Goal: Navigation & Orientation: Find specific page/section

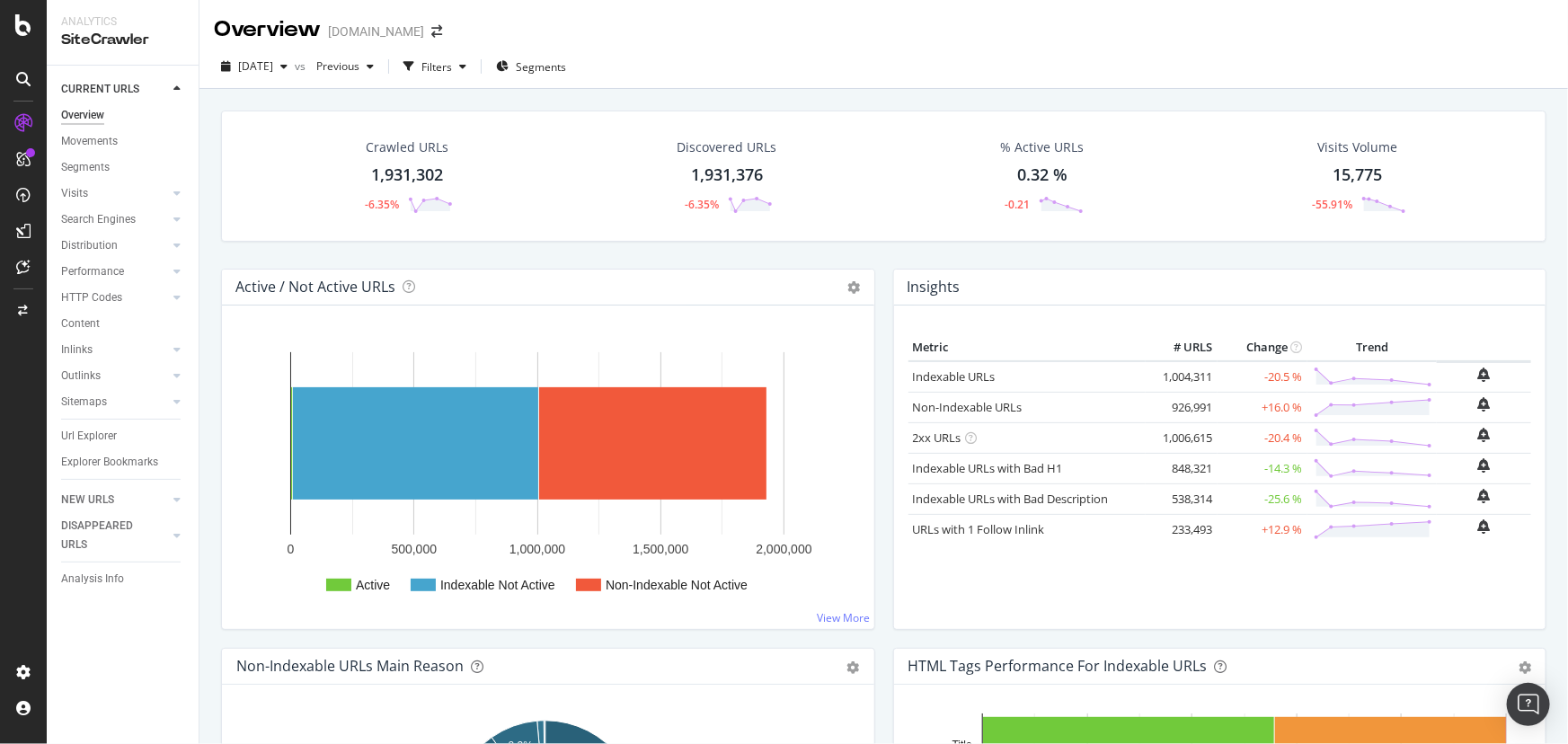
click at [119, 574] on div "Analysis Info" at bounding box center [92, 579] width 63 height 19
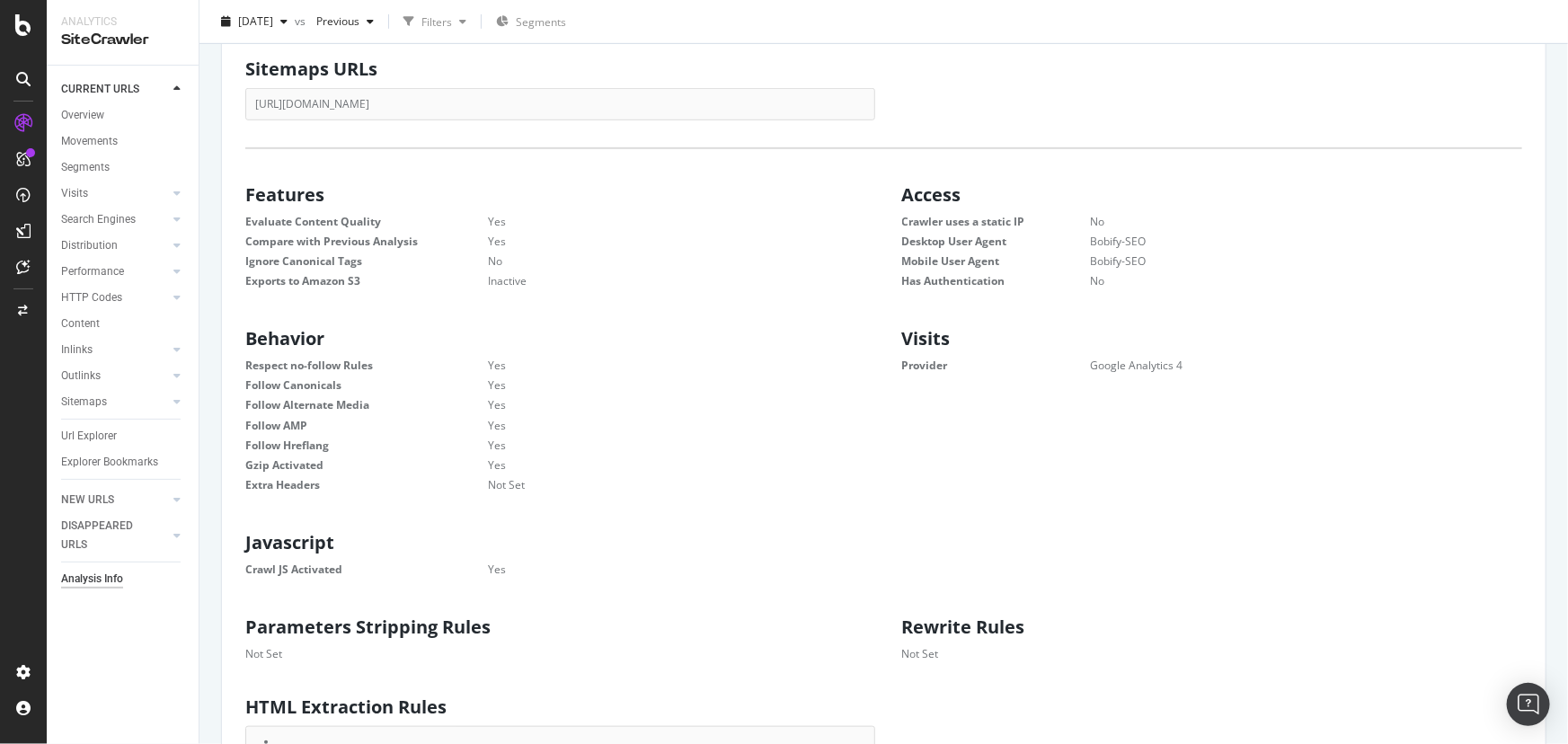
scroll to position [490, 0]
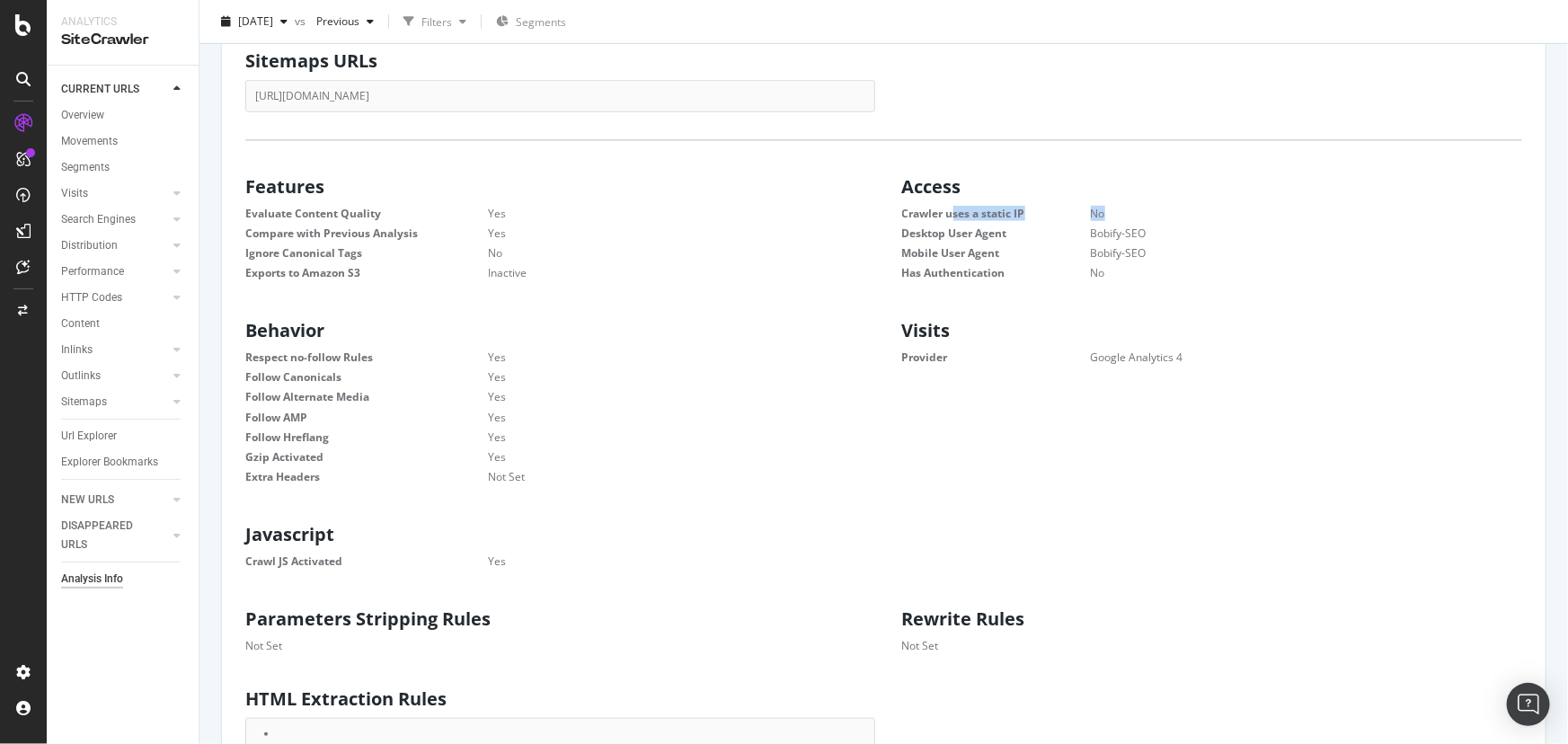
drag, startPoint x: 1118, startPoint y: 206, endPoint x: 898, endPoint y: 211, distance: 220.1
click at [902, 211] on dl "Crawler uses a static IP No Desktop User Agent Bobify-SEO Mobile User Agent Bob…" at bounding box center [1212, 243] width 621 height 75
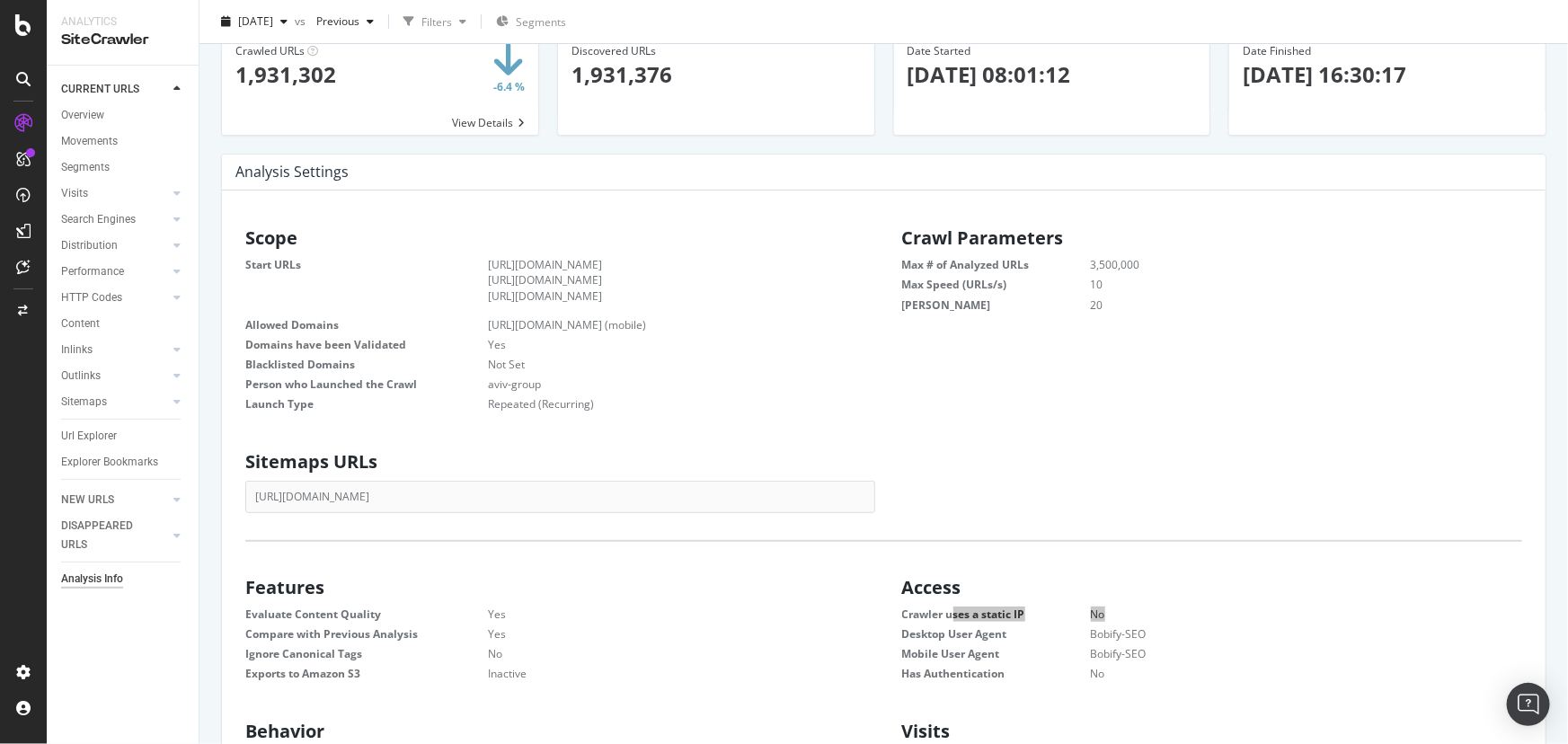
scroll to position [0, 0]
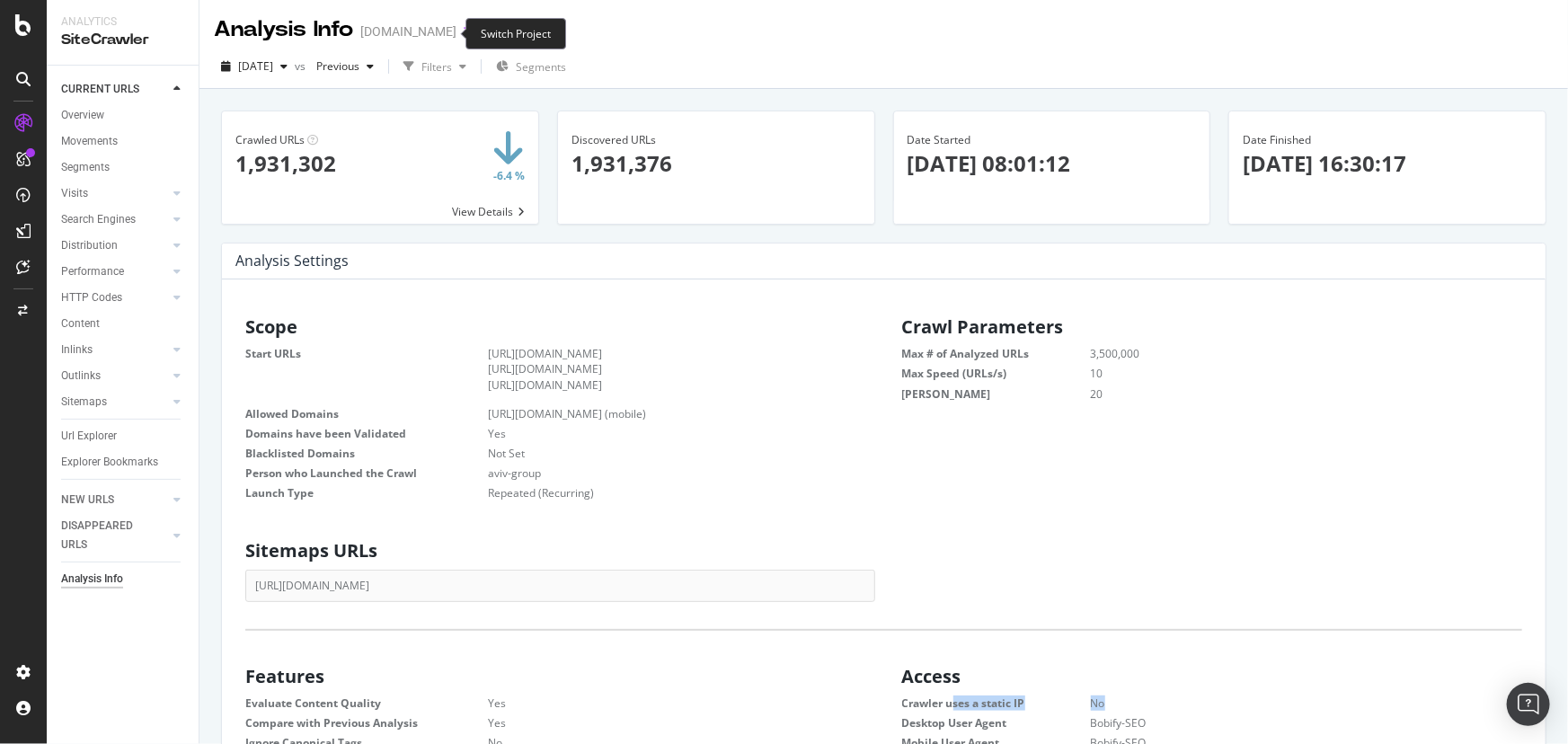
click at [464, 30] on icon "arrow-right-arrow-left" at bounding box center [468, 30] width 10 height 12
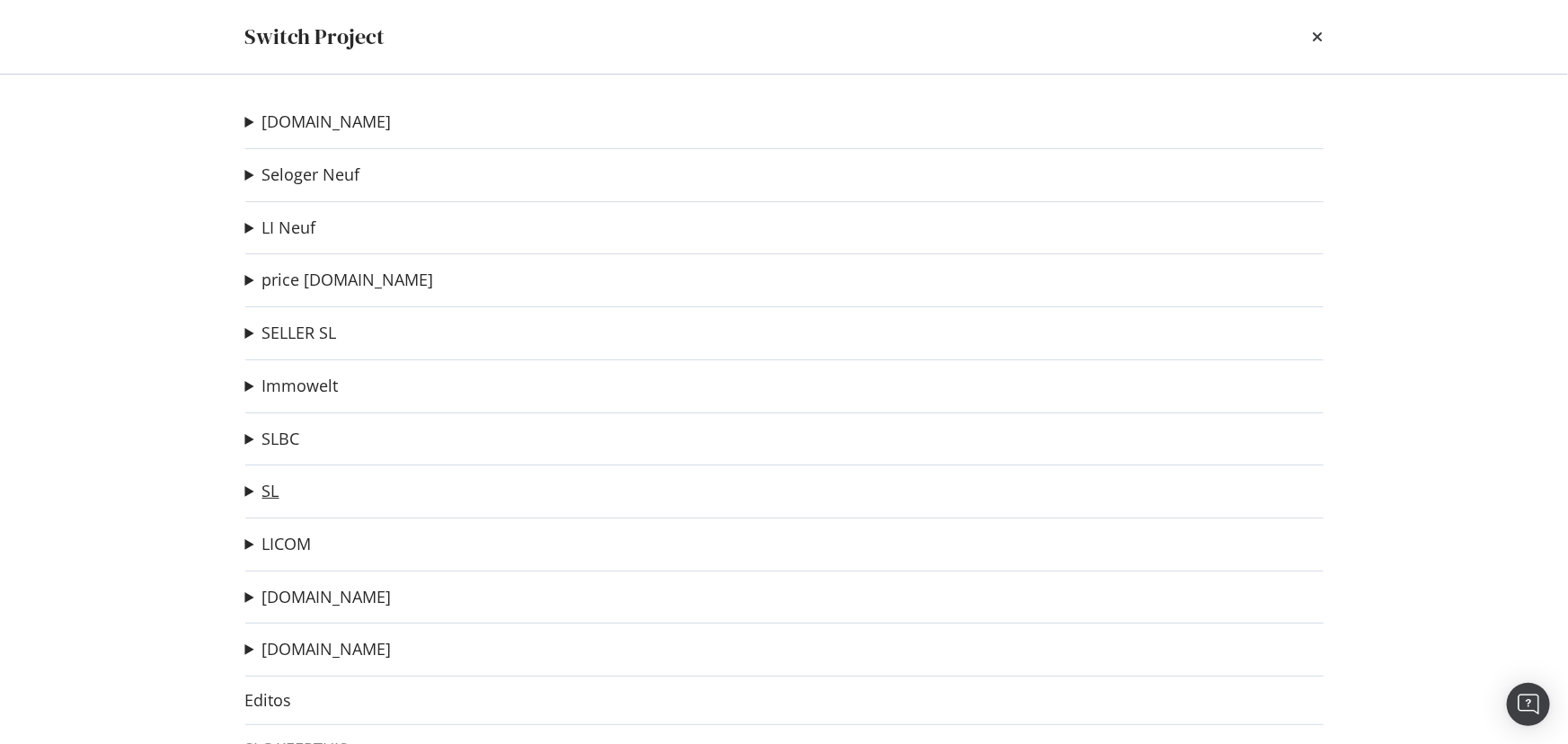
click at [269, 489] on link "SL" at bounding box center [271, 492] width 17 height 19
